Goal: Task Accomplishment & Management: Use online tool/utility

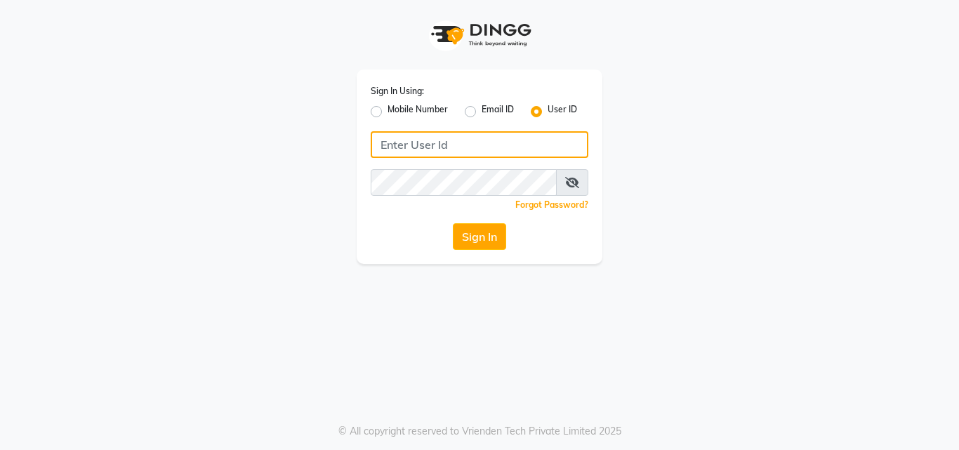
type input "himalaya123"
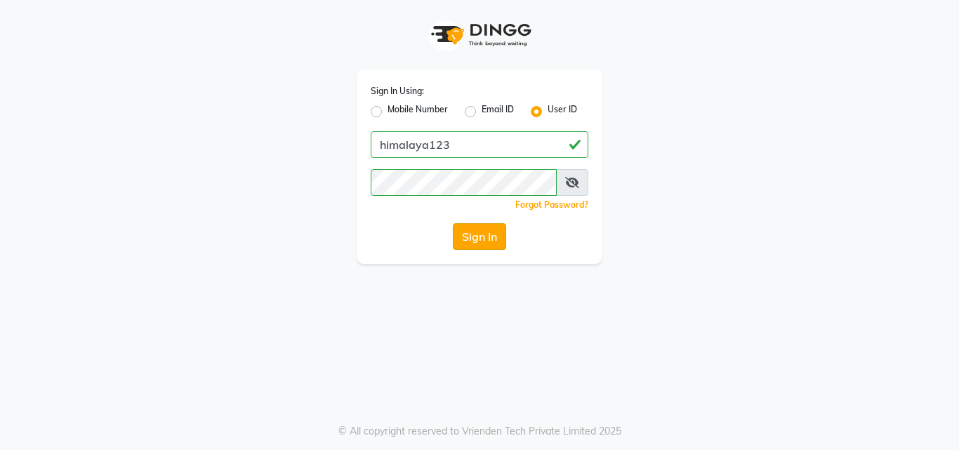
click at [496, 230] on button "Sign In" at bounding box center [479, 236] width 53 height 27
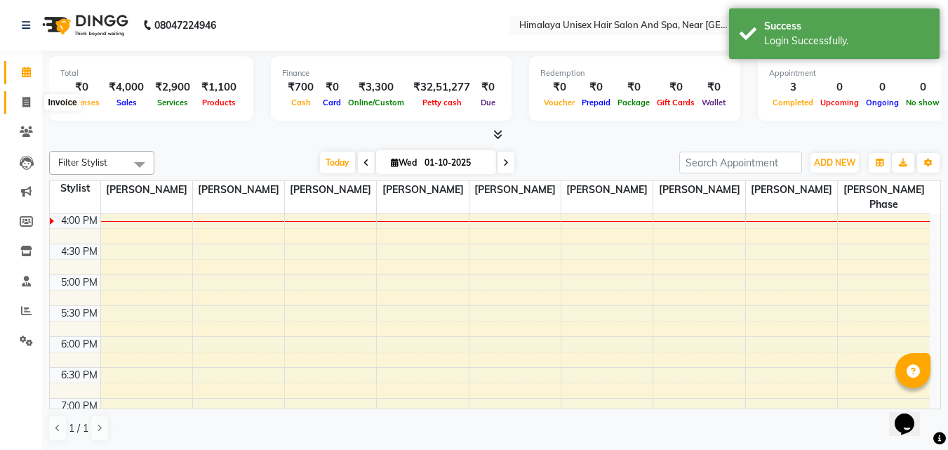
click at [29, 97] on icon at bounding box center [26, 102] width 8 height 11
select select "4594"
select select "service"
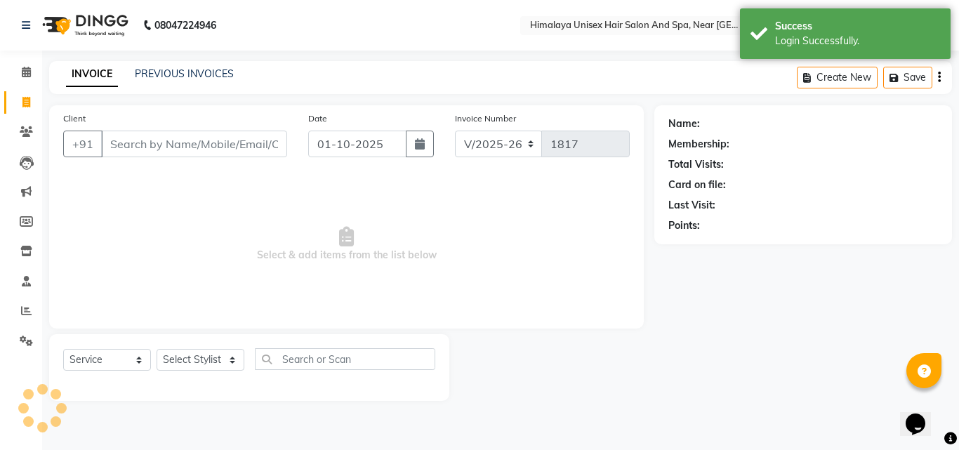
click at [109, 135] on input "Client" at bounding box center [194, 144] width 186 height 27
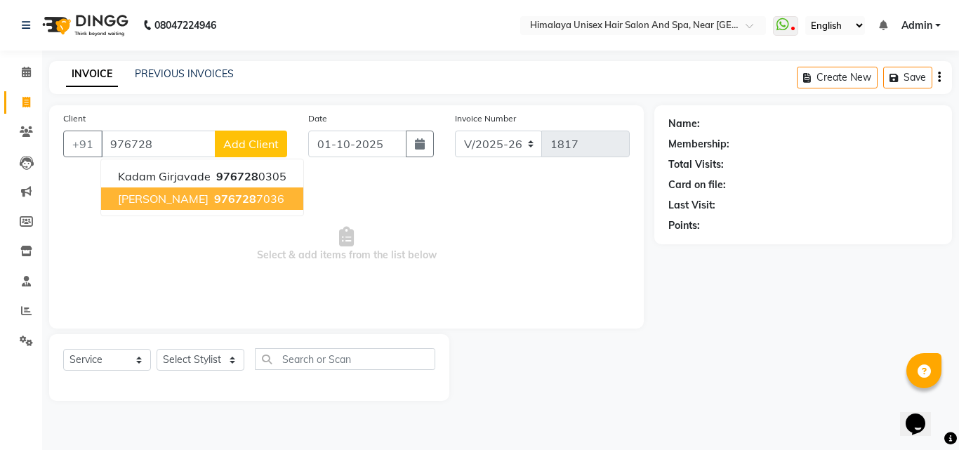
click at [233, 197] on span "976728" at bounding box center [235, 199] width 42 height 14
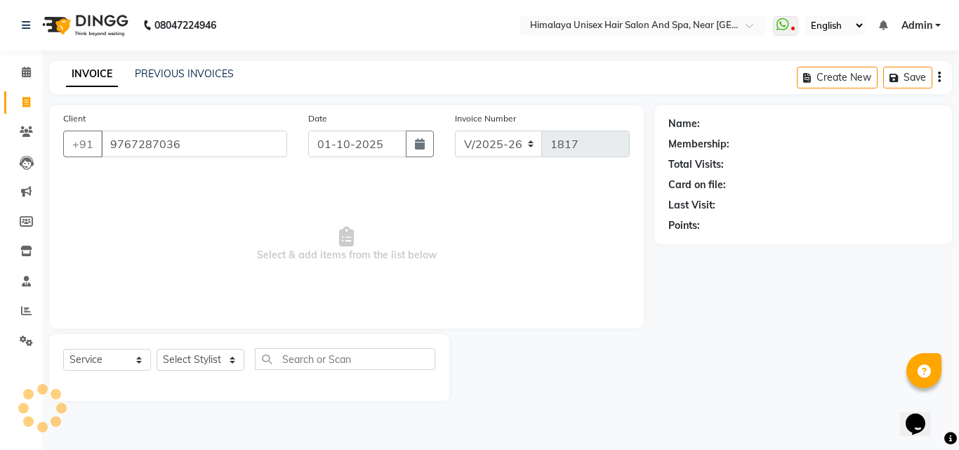
type input "9767287036"
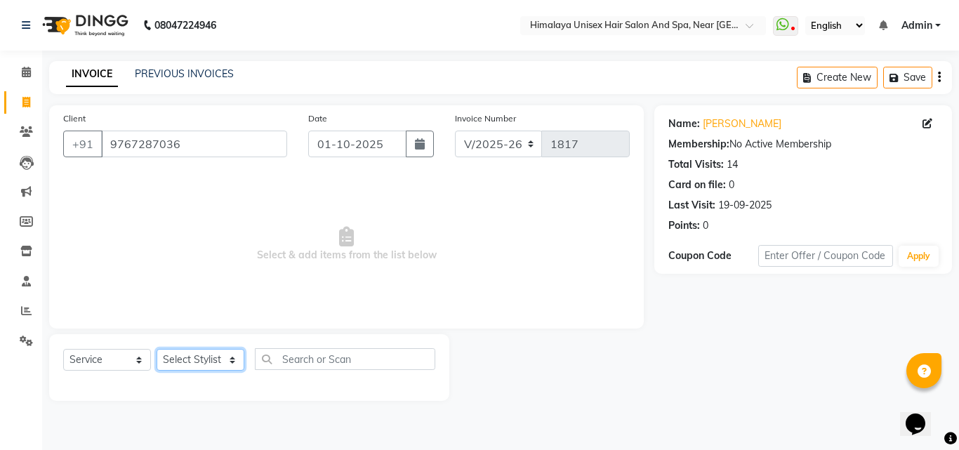
click at [211, 366] on select "Select Stylist [PERSON_NAME] Phase [PERSON_NAME] [PERSON_NAME] [PERSON_NAME] [P…" at bounding box center [201, 360] width 88 height 22
select select "27688"
click at [157, 349] on select "Select Stylist [PERSON_NAME] Phase [PERSON_NAME] [PERSON_NAME] [PERSON_NAME] [P…" at bounding box center [201, 360] width 88 height 22
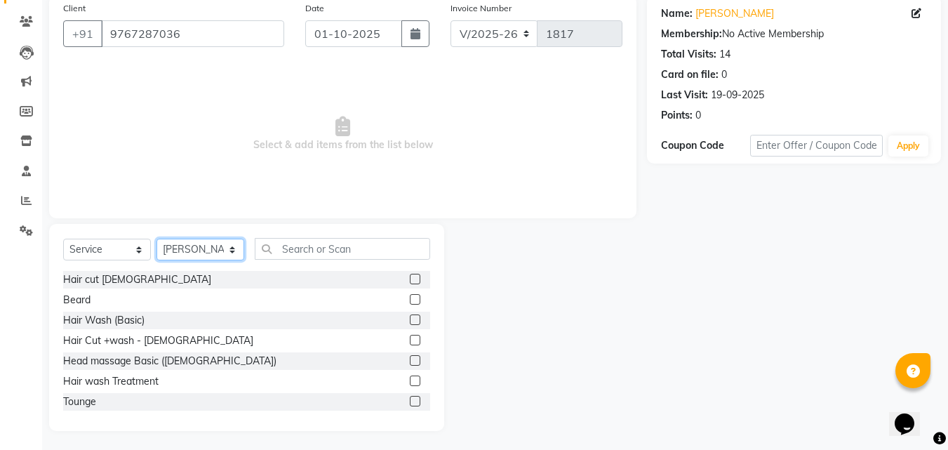
scroll to position [112, 0]
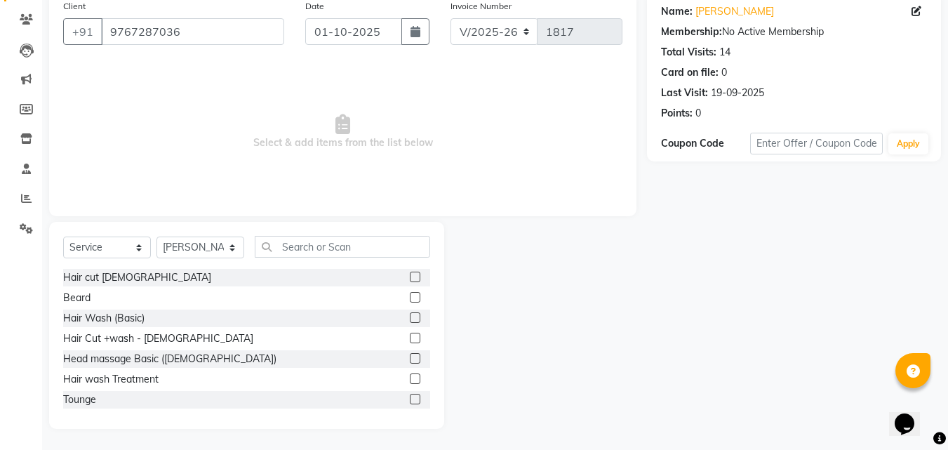
click at [112, 296] on div "Beard" at bounding box center [246, 298] width 367 height 18
click at [91, 298] on div "Beard" at bounding box center [246, 298] width 367 height 18
click at [84, 298] on div "Beard" at bounding box center [76, 298] width 27 height 15
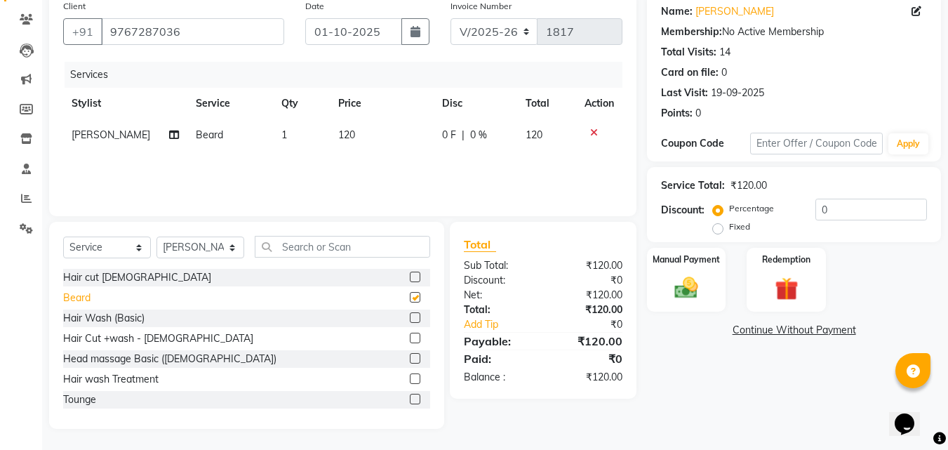
checkbox input "false"
click at [688, 291] on img at bounding box center [686, 288] width 39 height 28
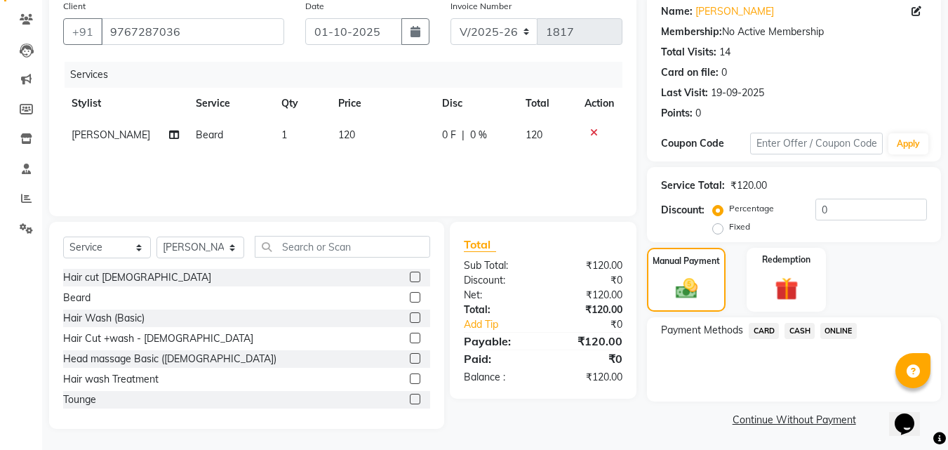
click at [840, 331] on span "ONLINE" at bounding box center [839, 331] width 37 height 16
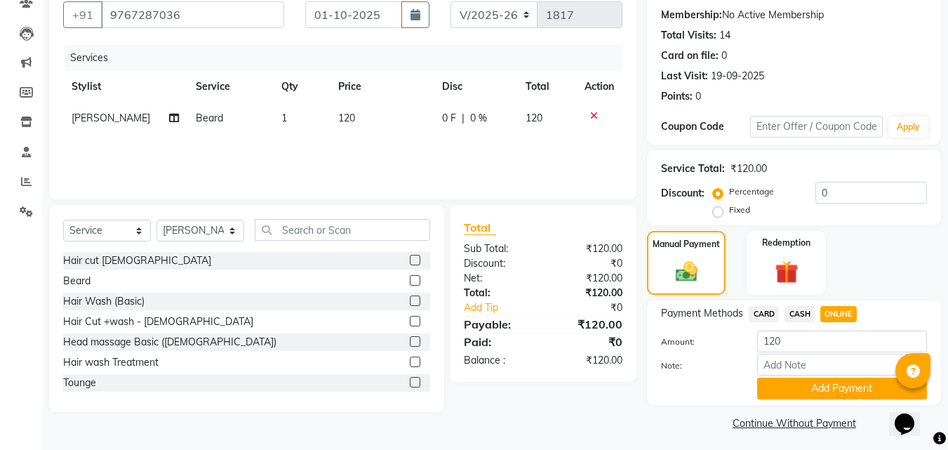
scroll to position [134, 0]
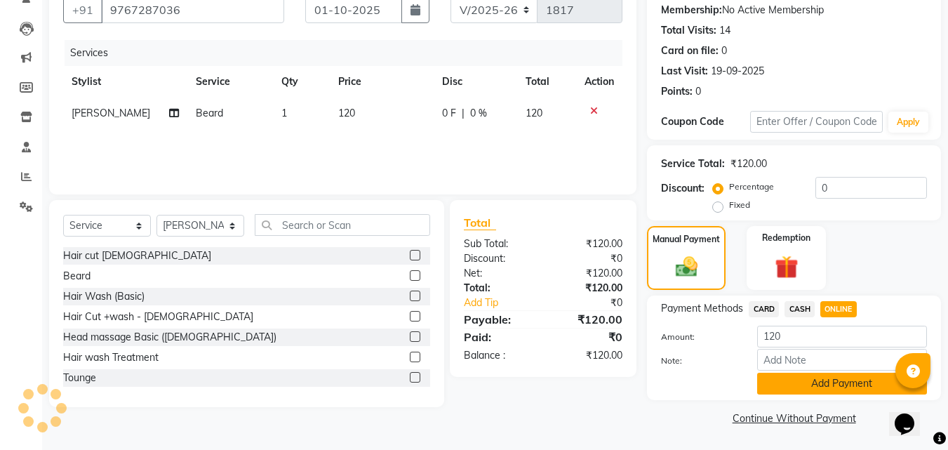
click at [827, 380] on button "Add Payment" at bounding box center [842, 384] width 170 height 22
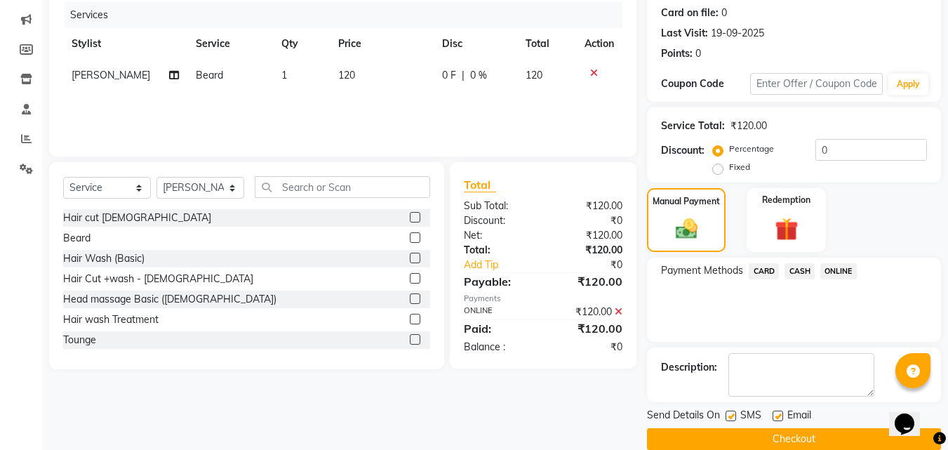
scroll to position [193, 0]
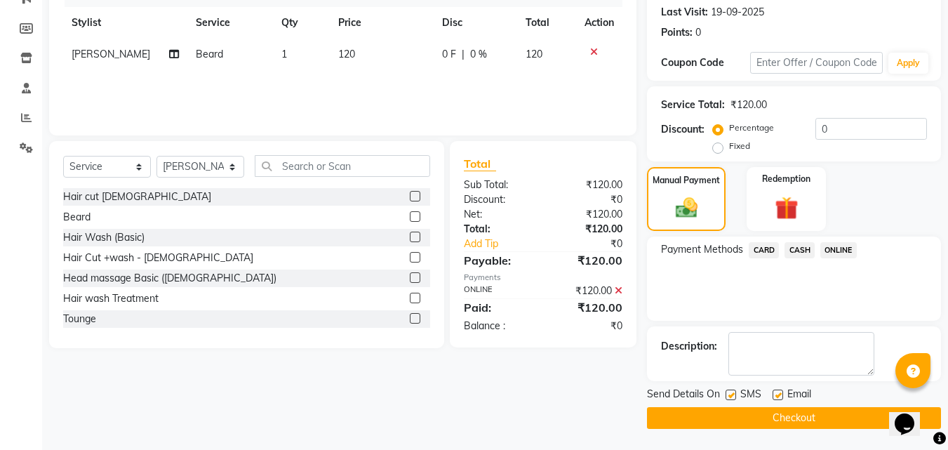
click at [830, 416] on button "Checkout" at bounding box center [794, 418] width 294 height 22
